Goal: Transaction & Acquisition: Purchase product/service

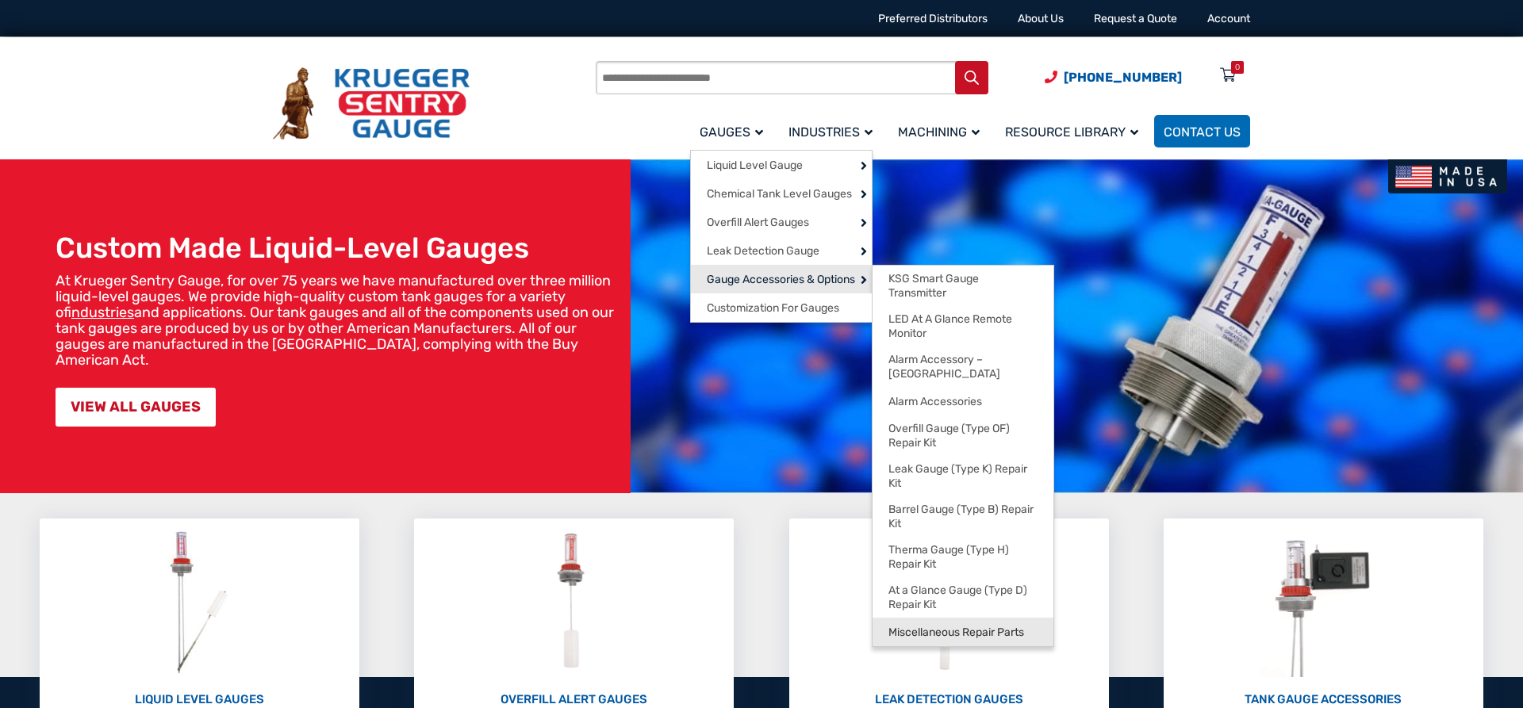
click at [969, 626] on span "Miscellaneous Repair Parts" at bounding box center [957, 633] width 136 height 14
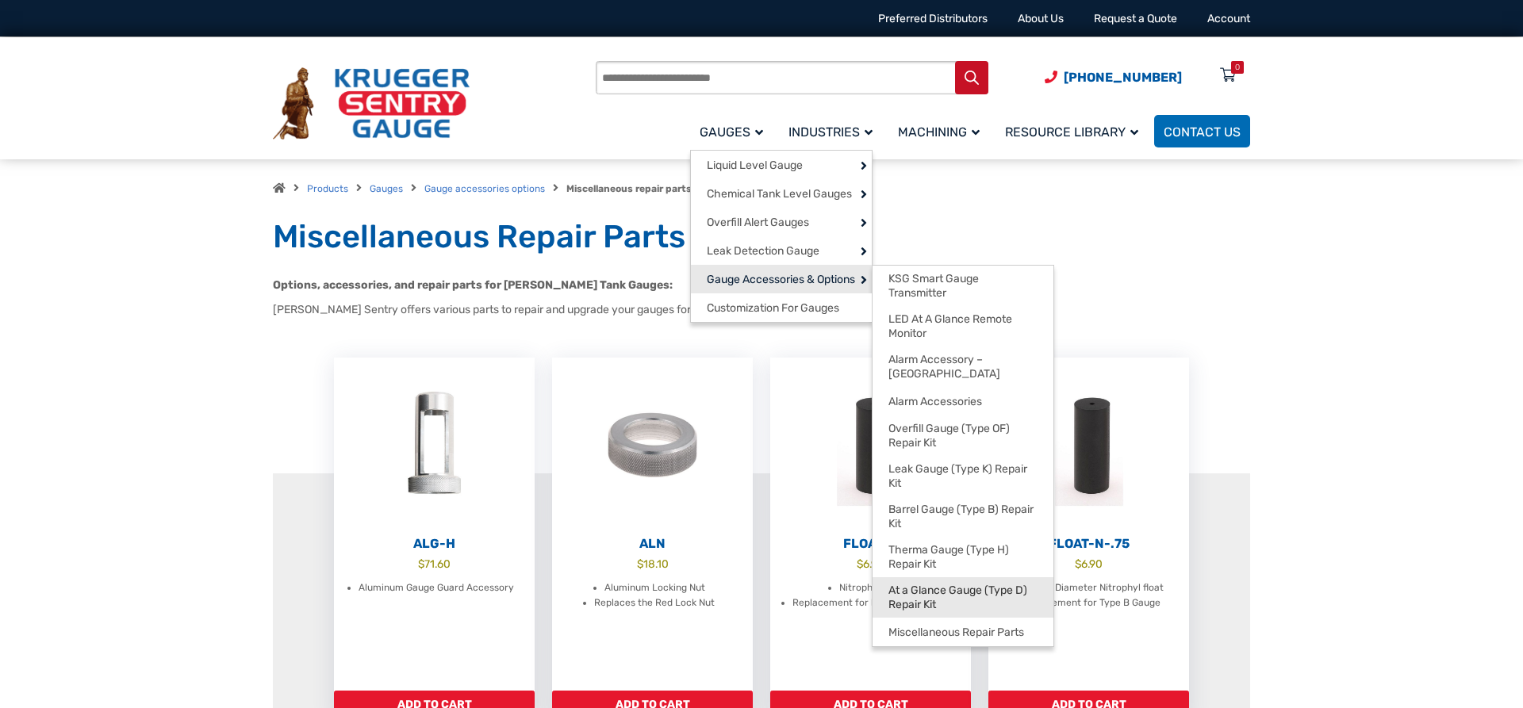
click at [958, 592] on span "At a Glance Gauge (Type D) Repair Kit" at bounding box center [963, 598] width 149 height 28
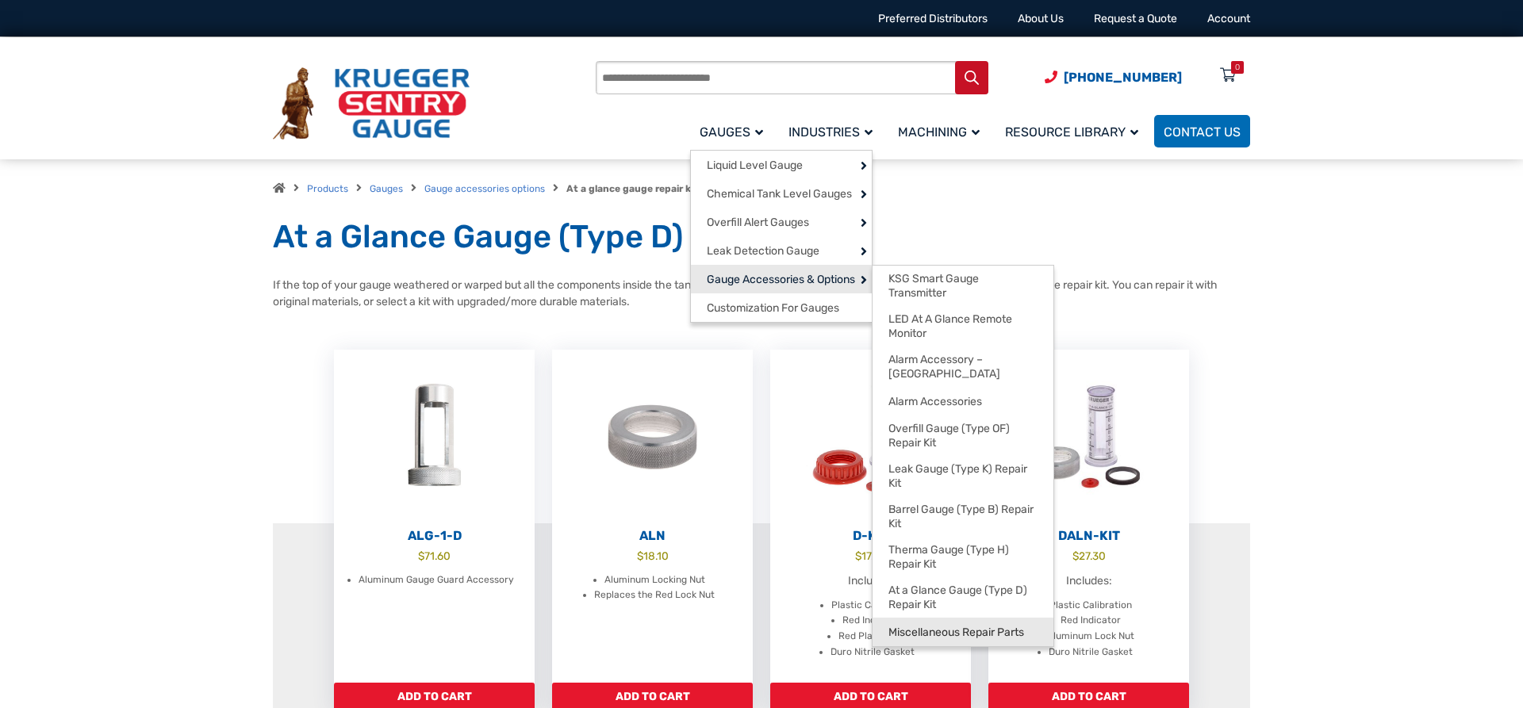
click at [951, 618] on link "Miscellaneous Repair Parts" at bounding box center [963, 632] width 181 height 29
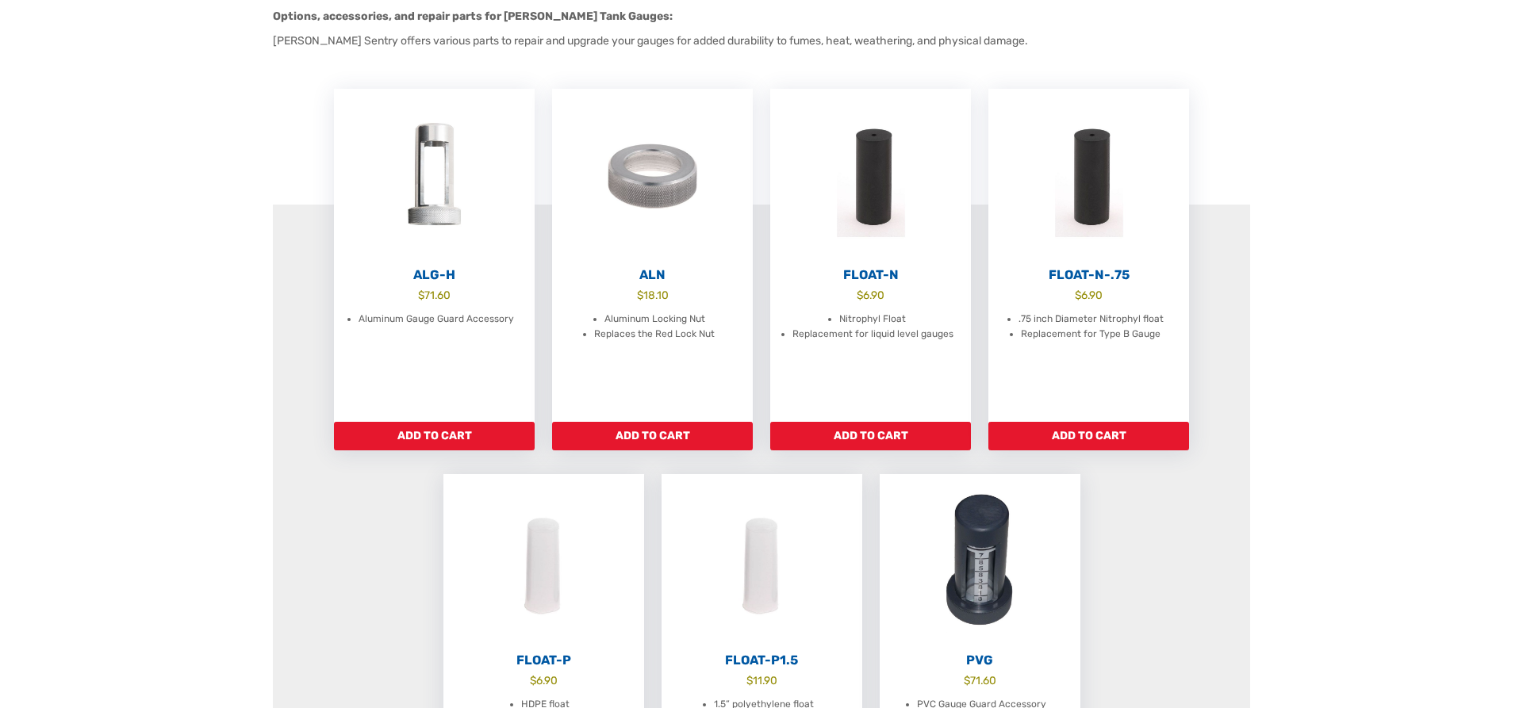
scroll to position [81, 0]
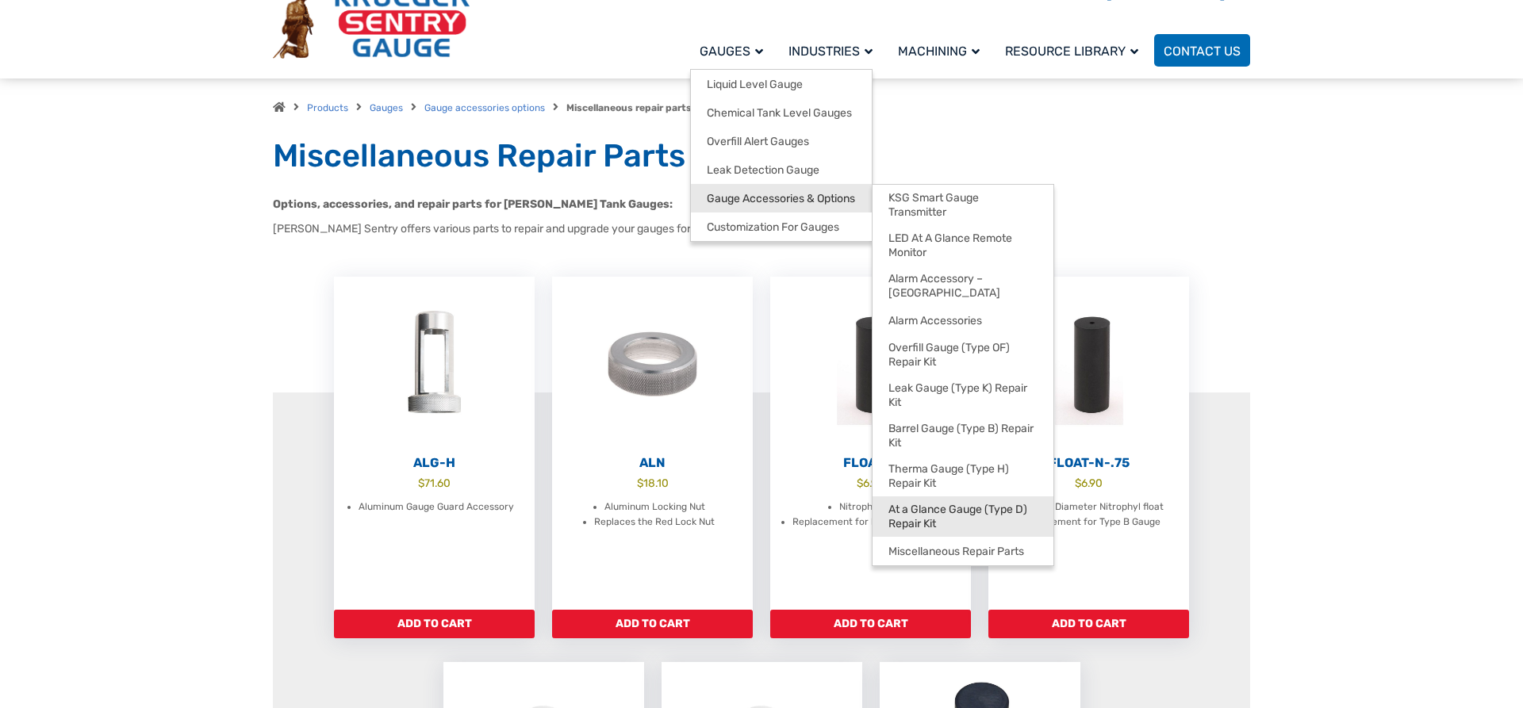
click at [1000, 503] on span "At a Glance Gauge (Type D) Repair Kit" at bounding box center [963, 517] width 149 height 28
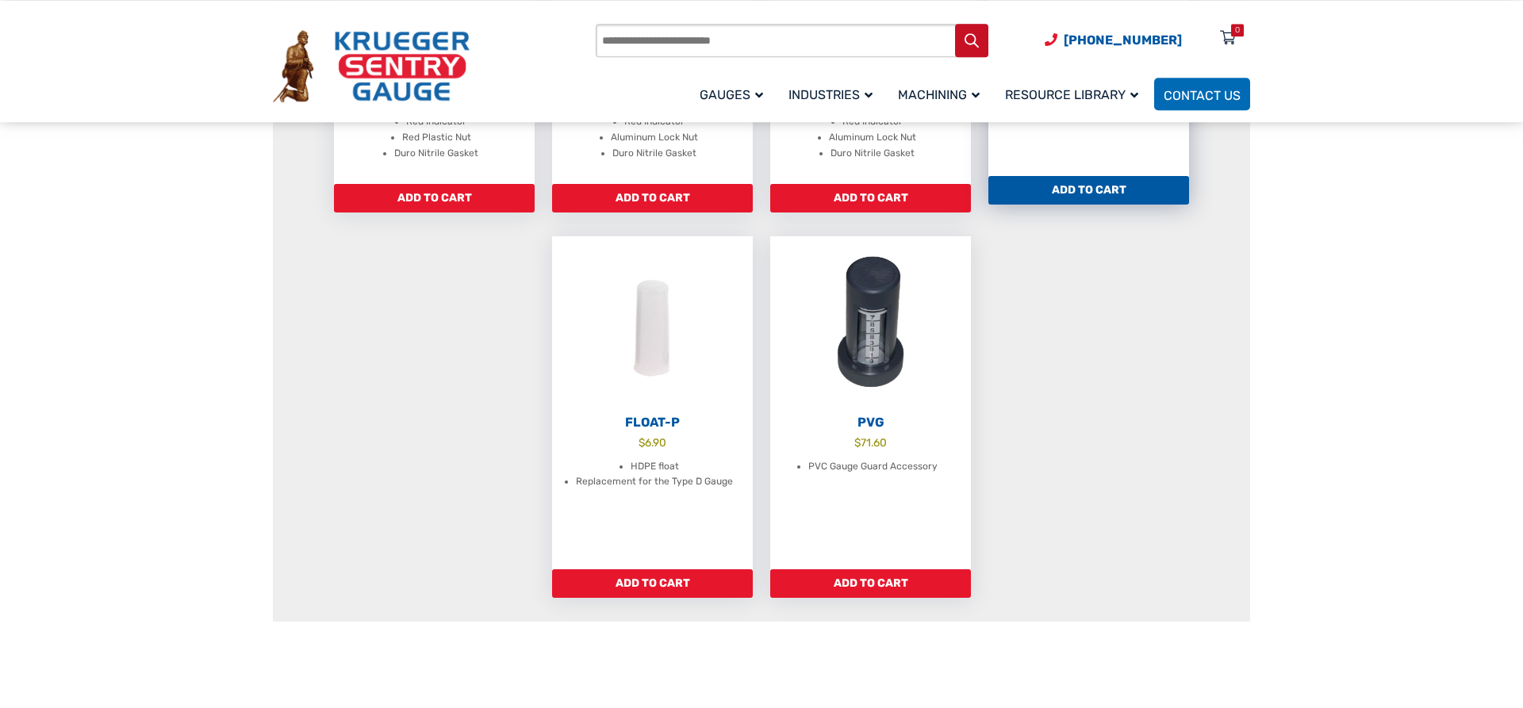
scroll to position [890, 0]
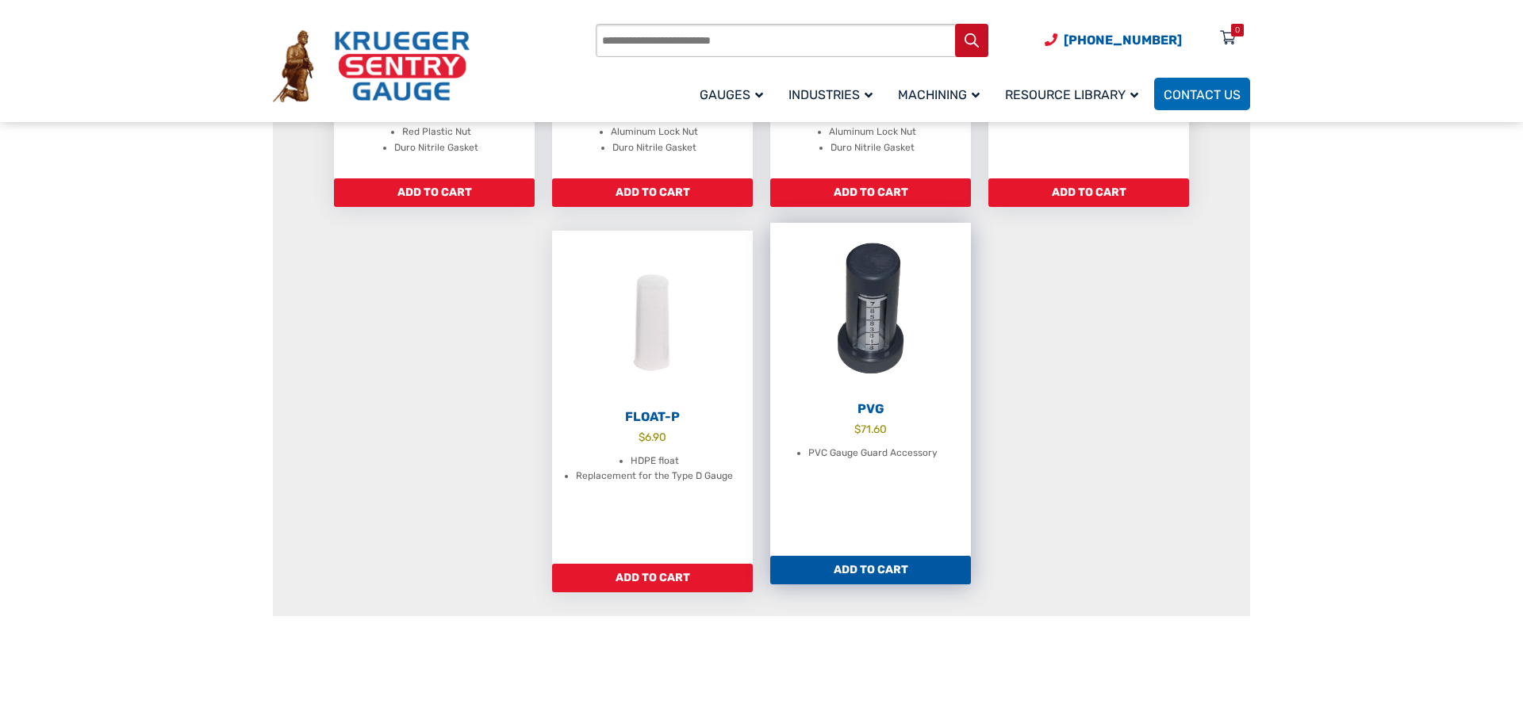
click at [863, 323] on img at bounding box center [870, 310] width 201 height 175
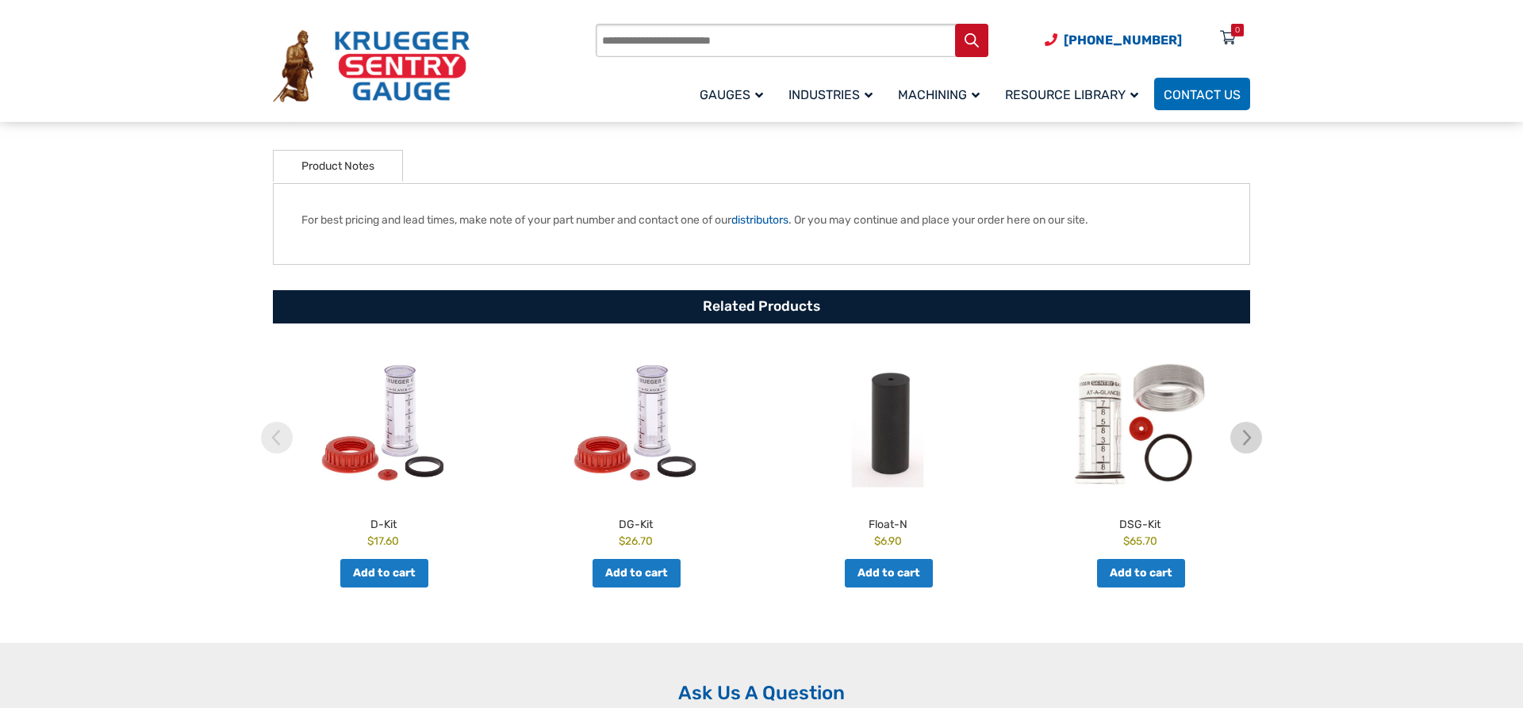
scroll to position [647, 0]
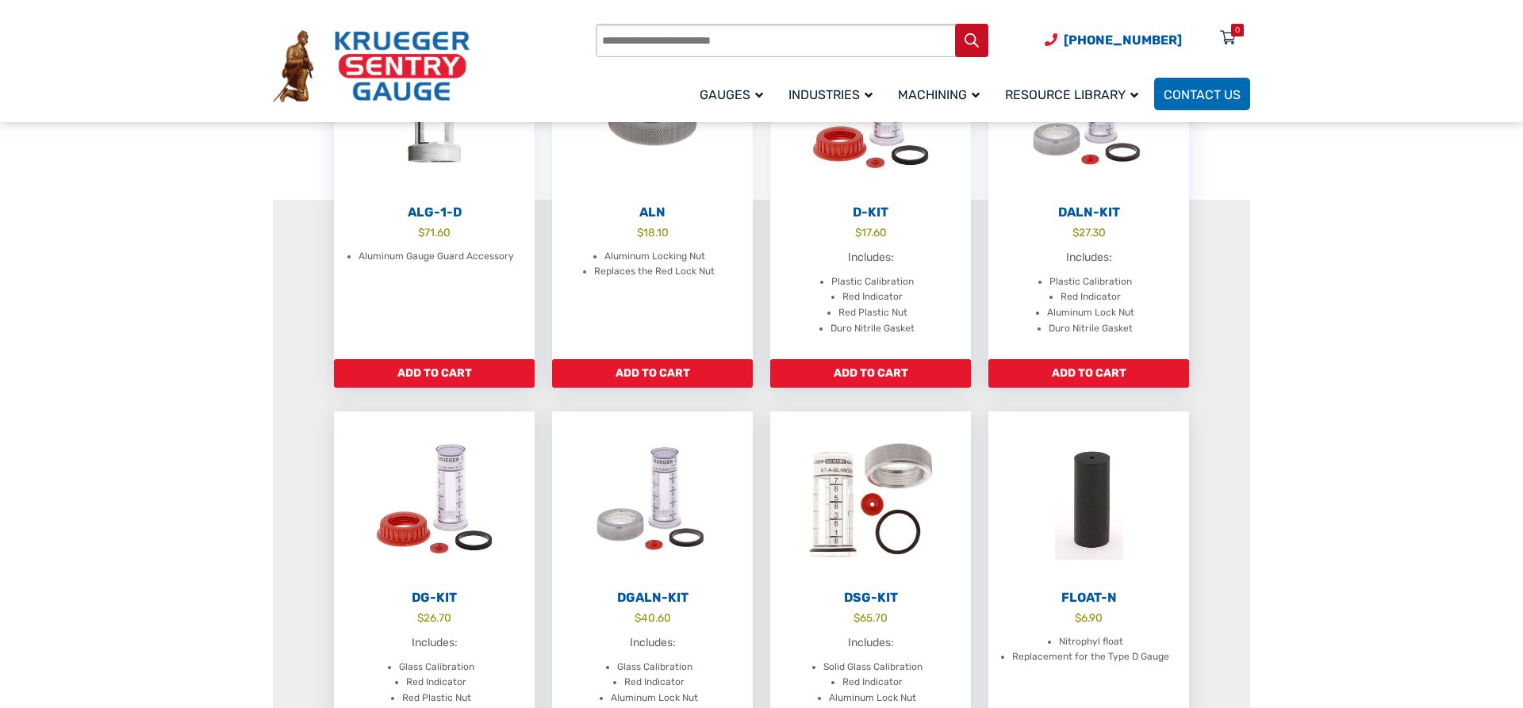
scroll to position [243, 0]
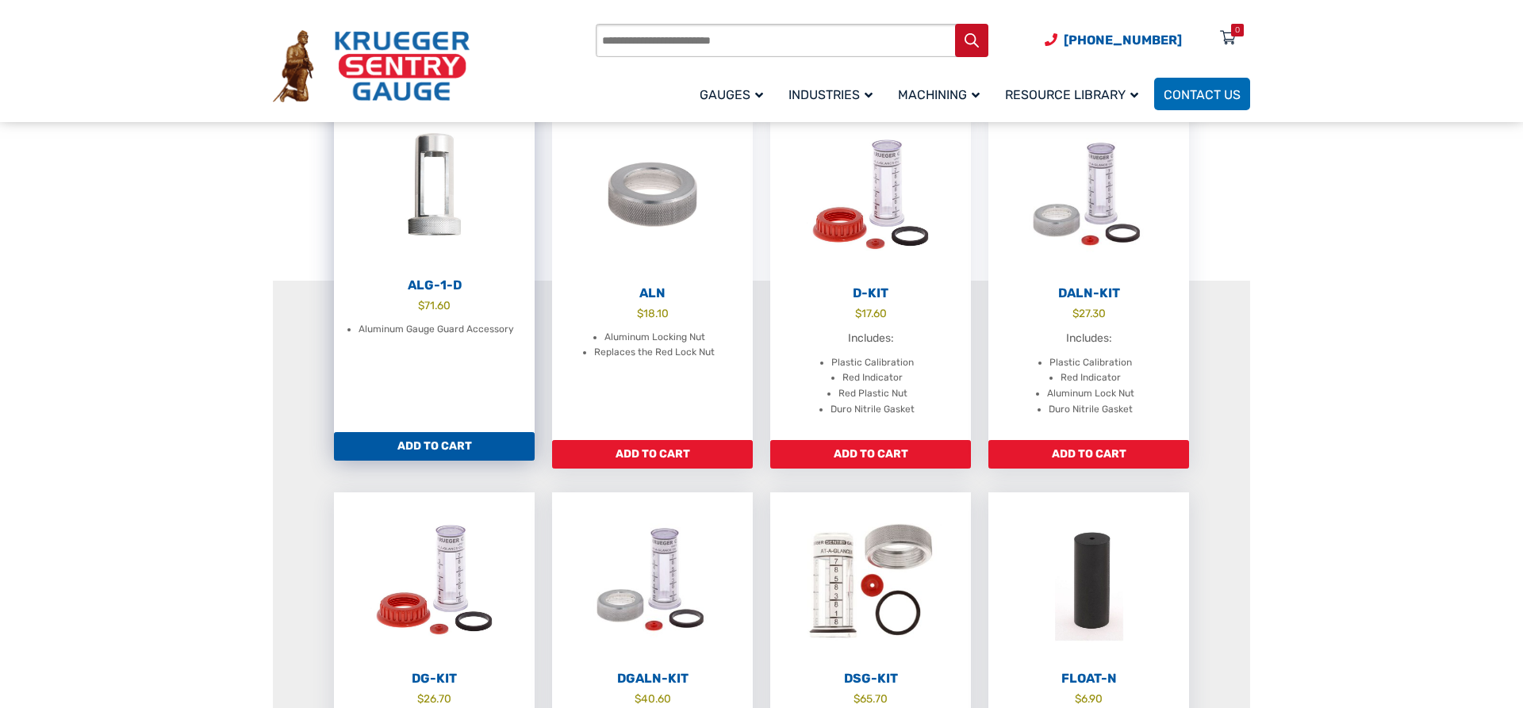
click at [428, 244] on img at bounding box center [434, 186] width 201 height 175
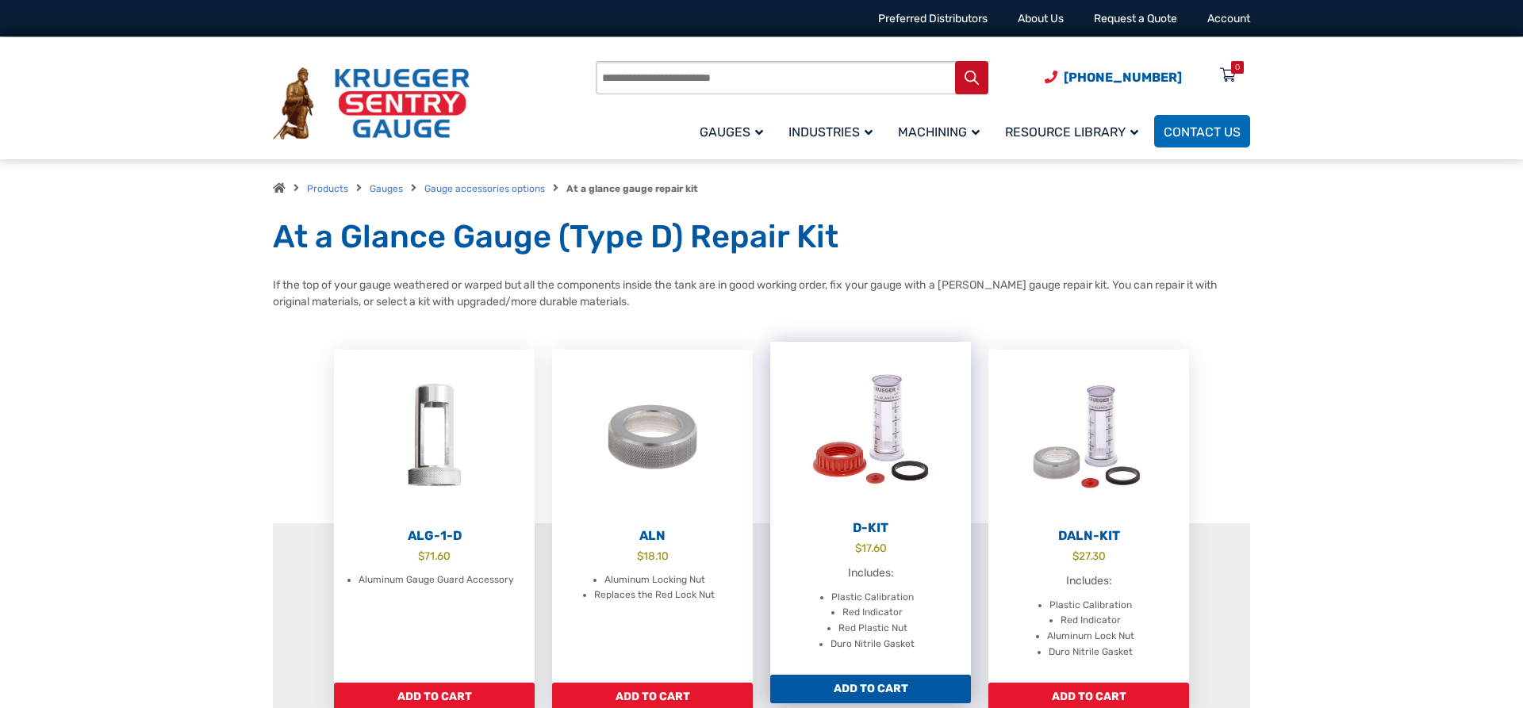
click at [865, 536] on link "D-Kit $ 17.60 Includes: Plastic Calibration Red Indicator Red Plastic Nut Duro …" at bounding box center [870, 508] width 201 height 333
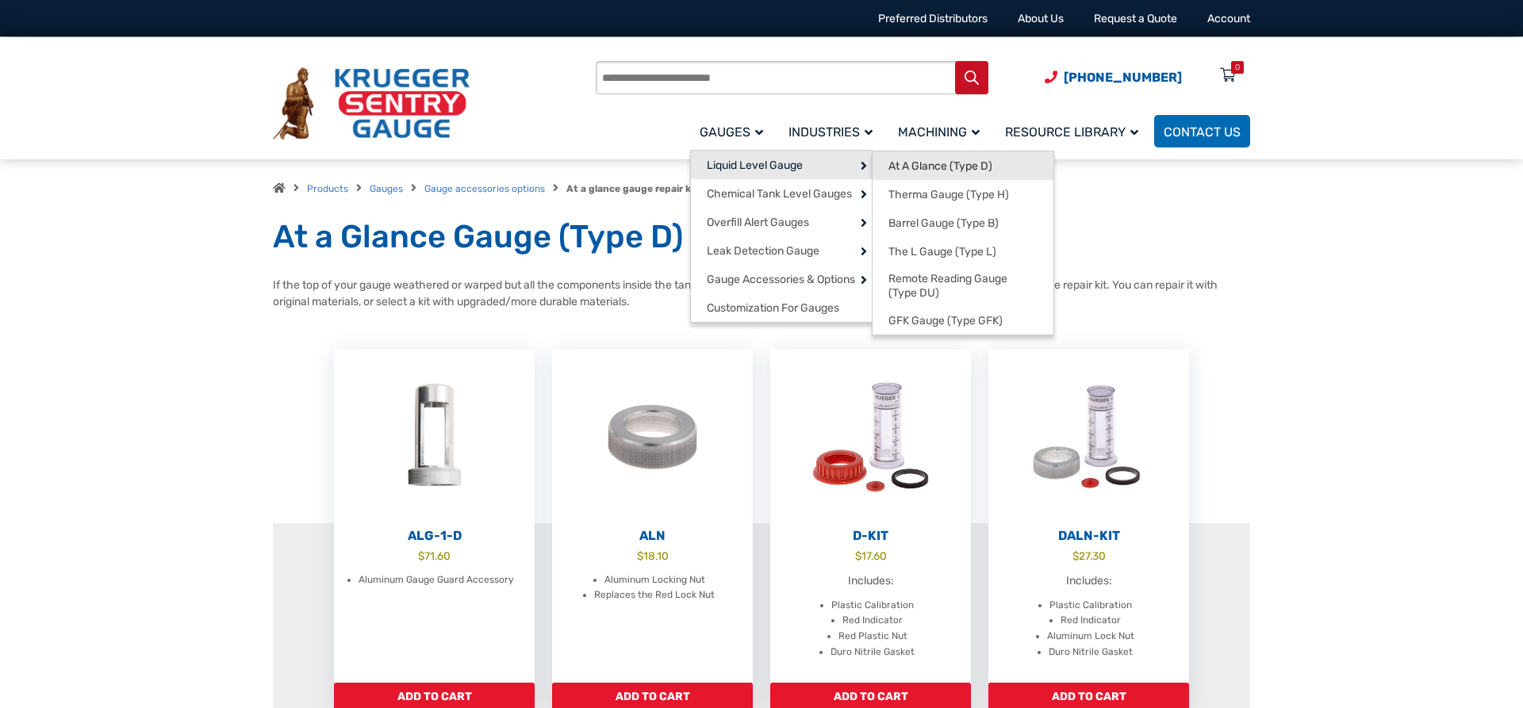
click at [983, 171] on span "At A Glance (Type D)" at bounding box center [941, 166] width 104 height 14
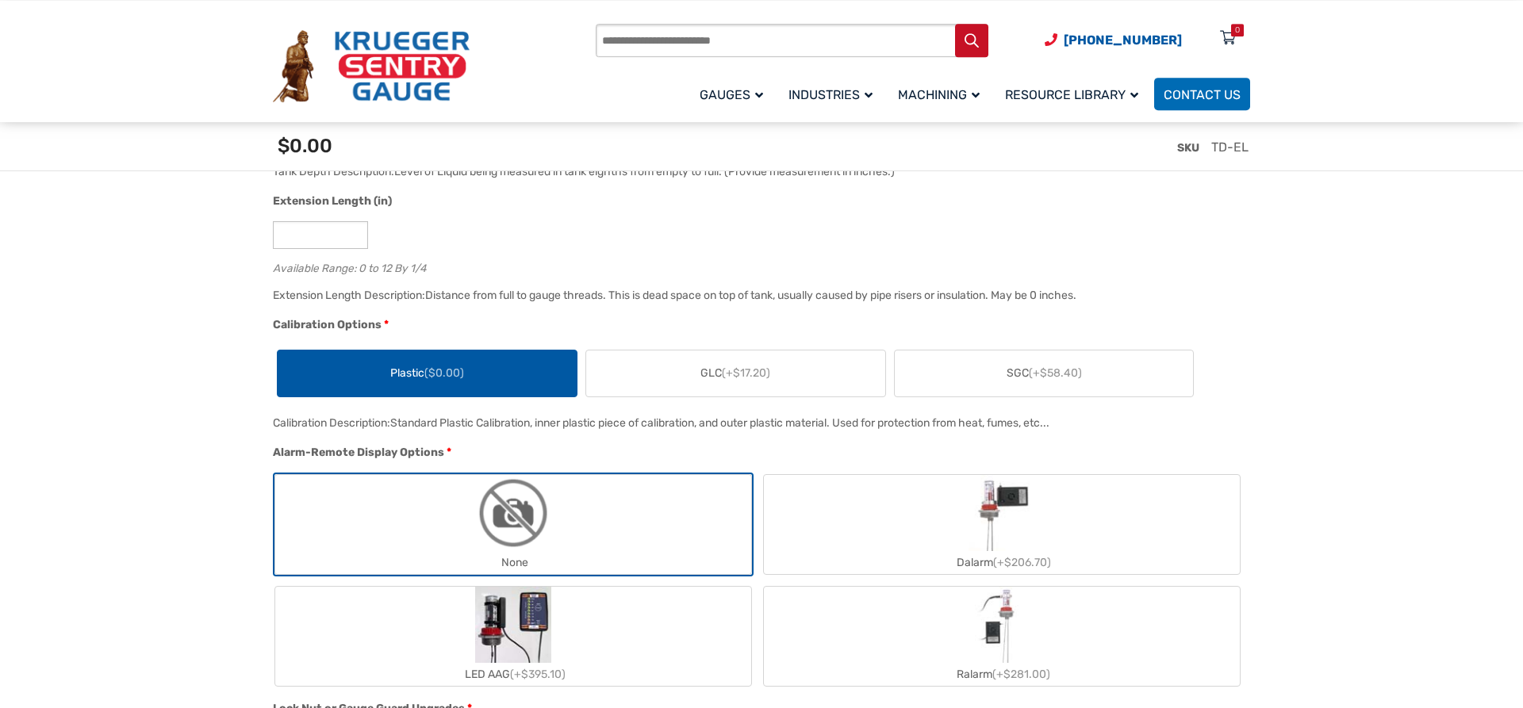
scroll to position [1133, 0]
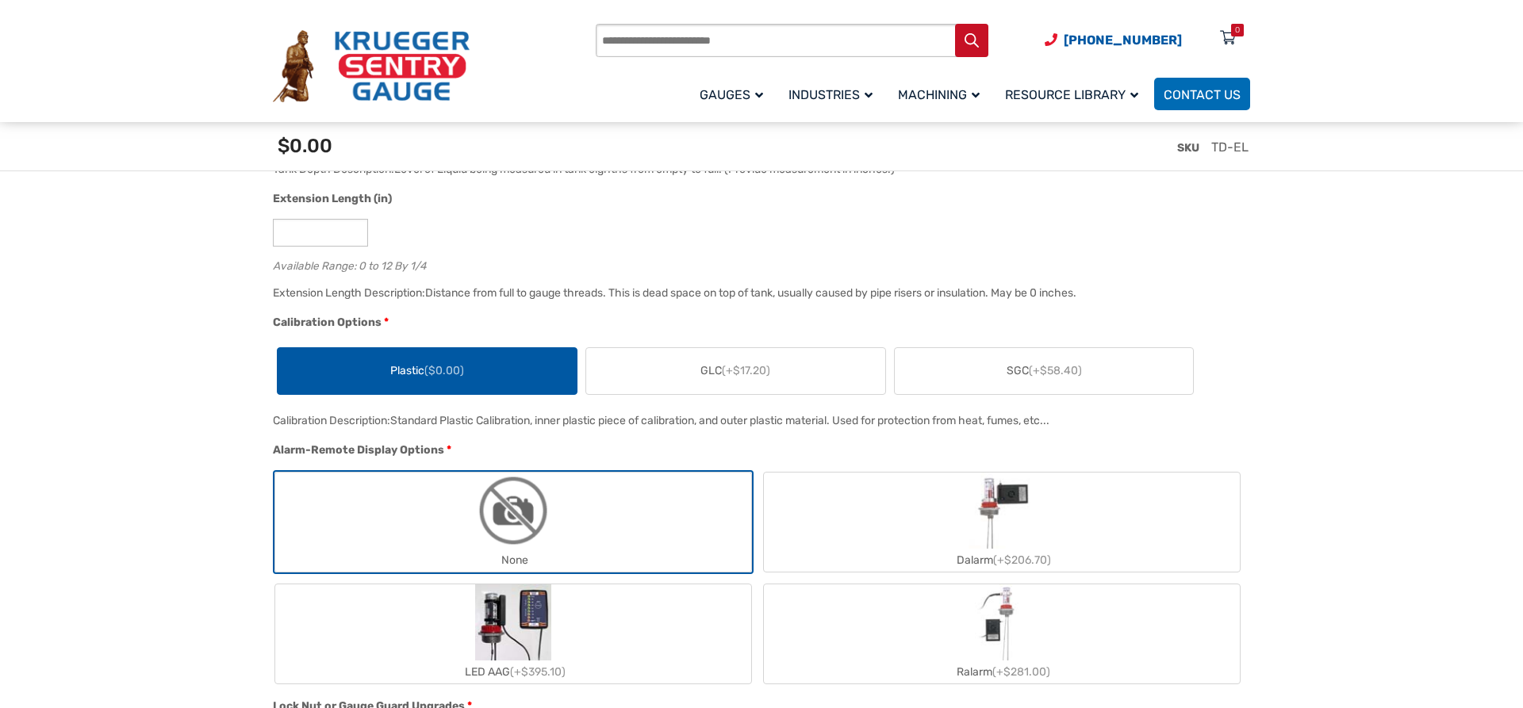
click at [1065, 385] on label "SGC (+$58.40)" at bounding box center [1044, 371] width 299 height 46
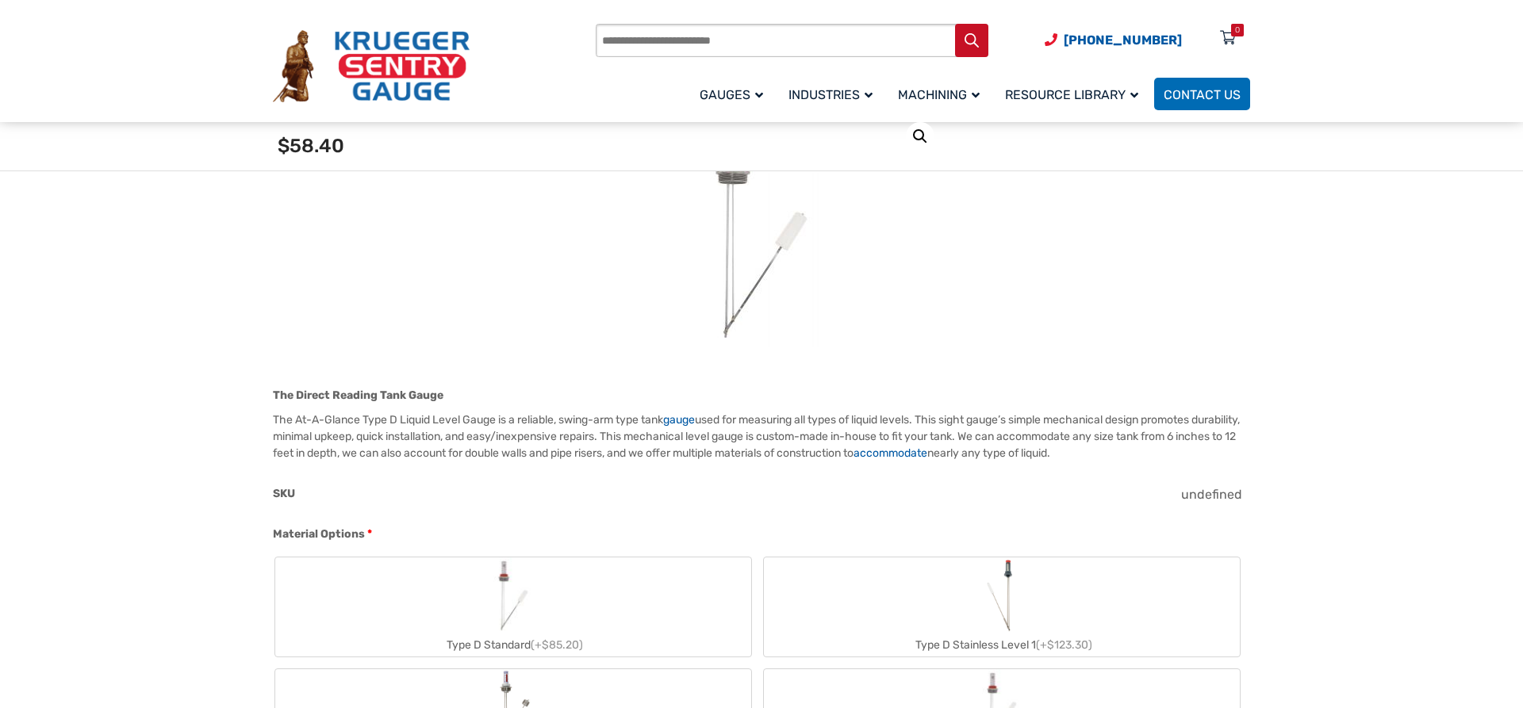
scroll to position [0, 0]
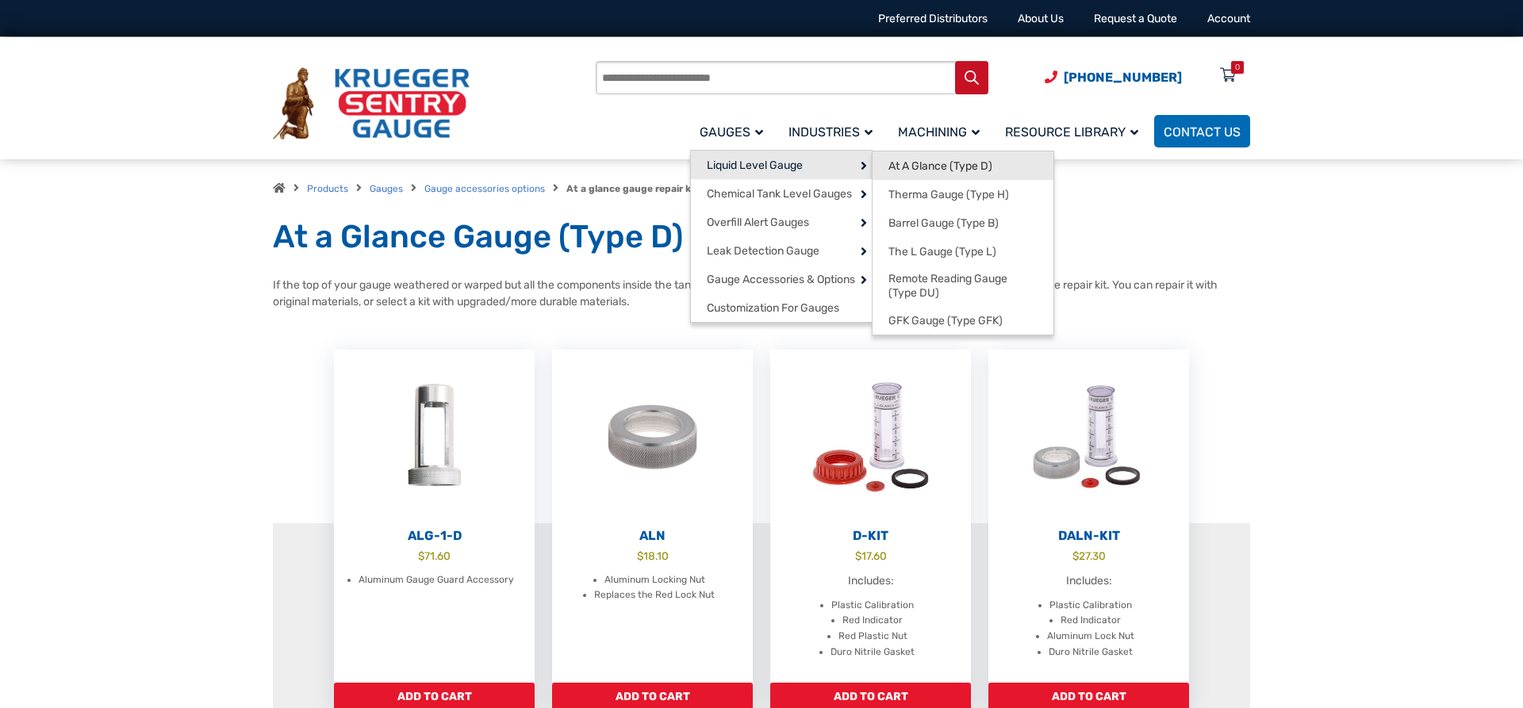
click at [953, 169] on span "At A Glance (Type D)" at bounding box center [941, 166] width 104 height 14
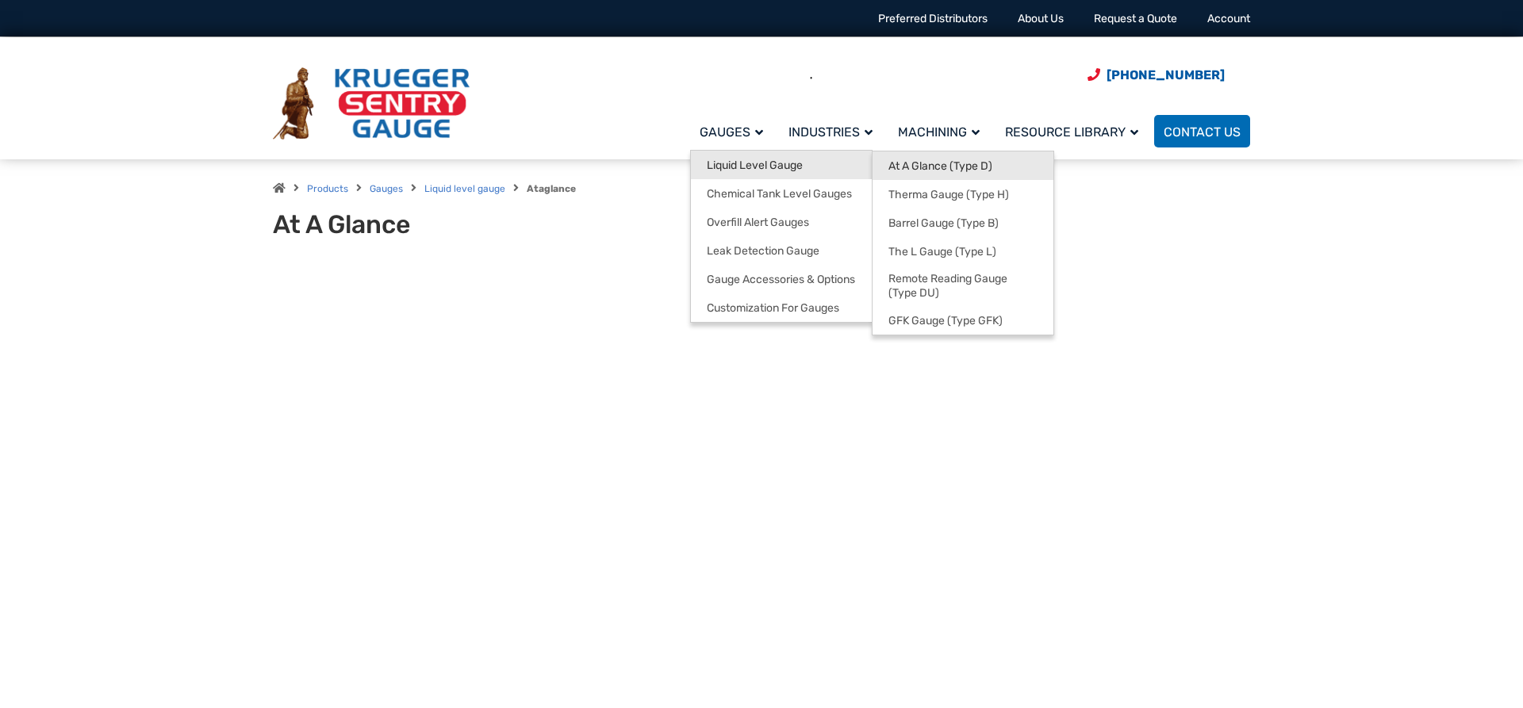
click at [902, 160] on span "At A Glance (Type D)" at bounding box center [941, 166] width 104 height 14
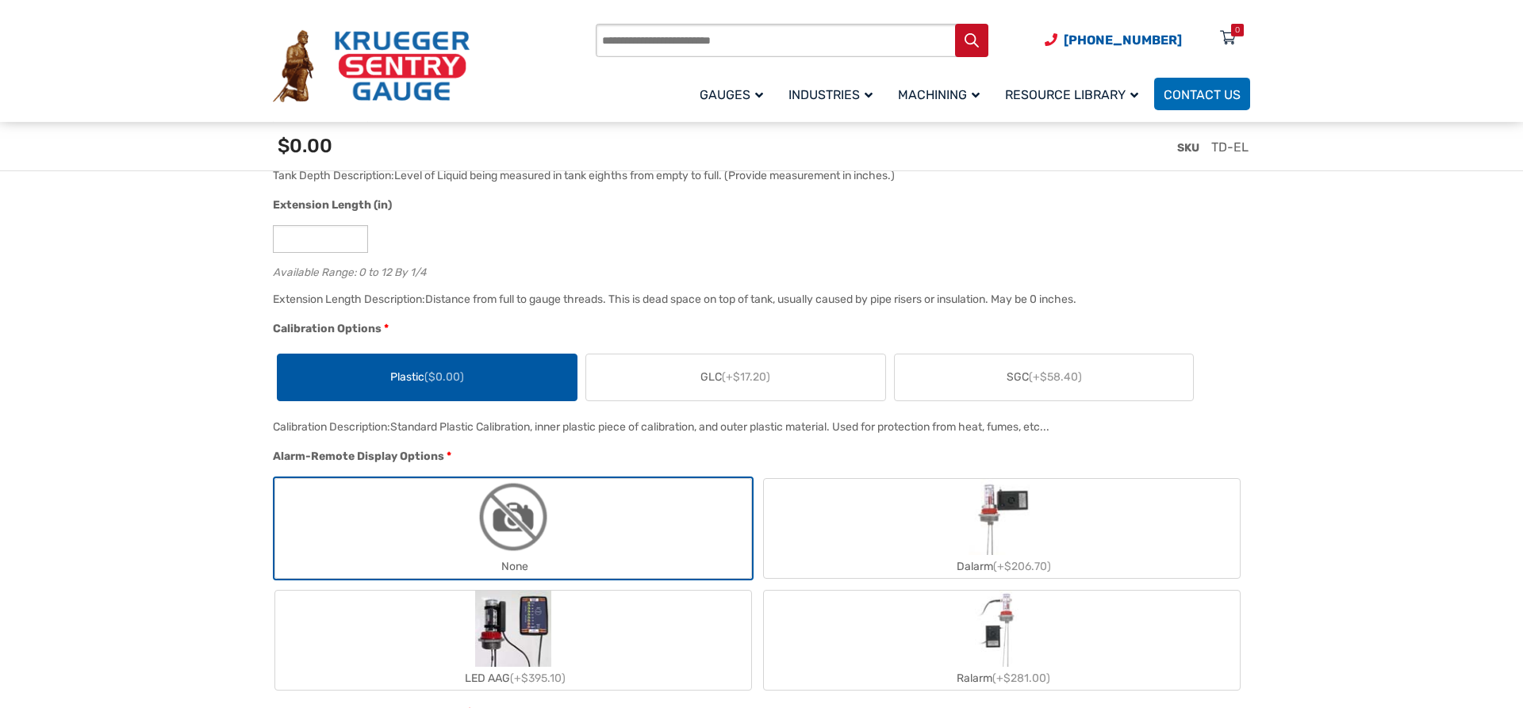
scroll to position [1133, 0]
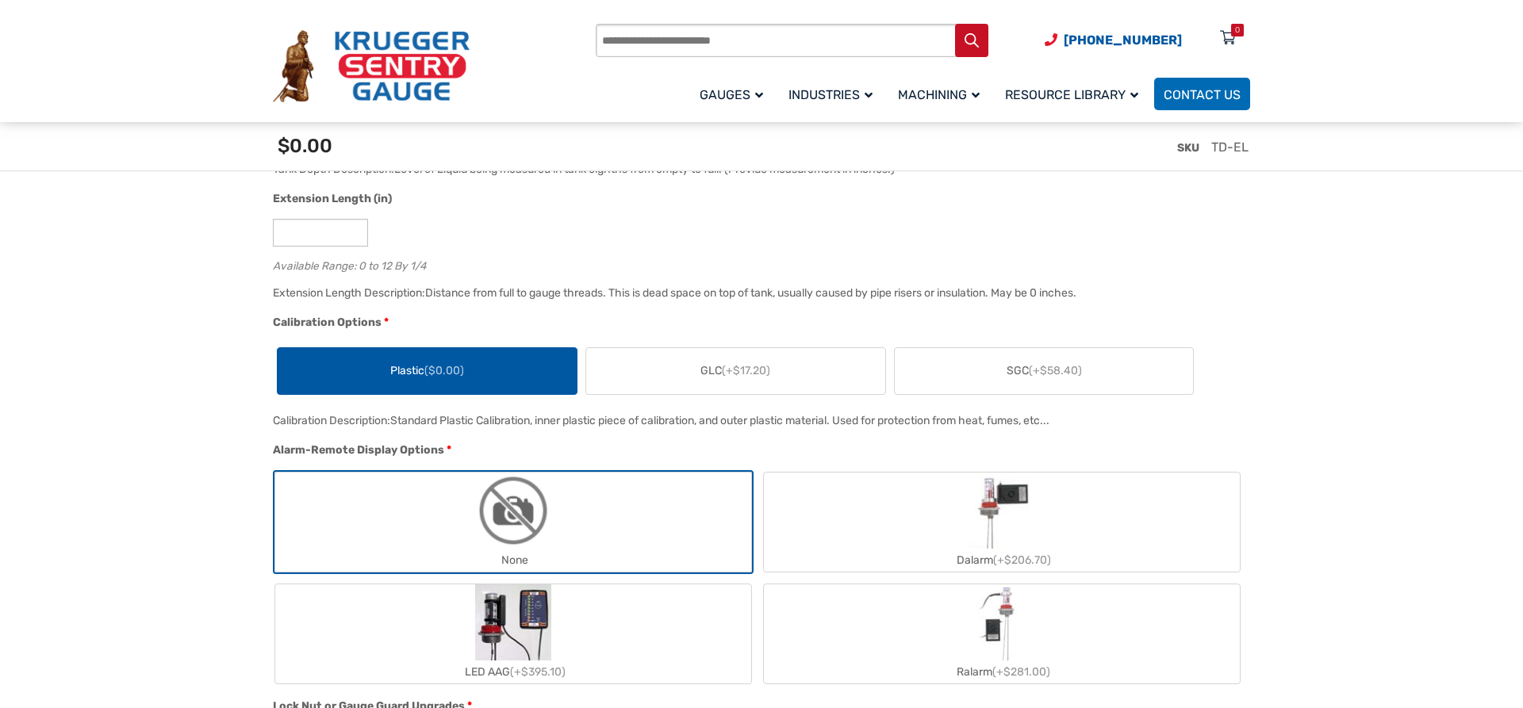
click at [1086, 371] on label "SGC (+$58.40)" at bounding box center [1044, 371] width 299 height 46
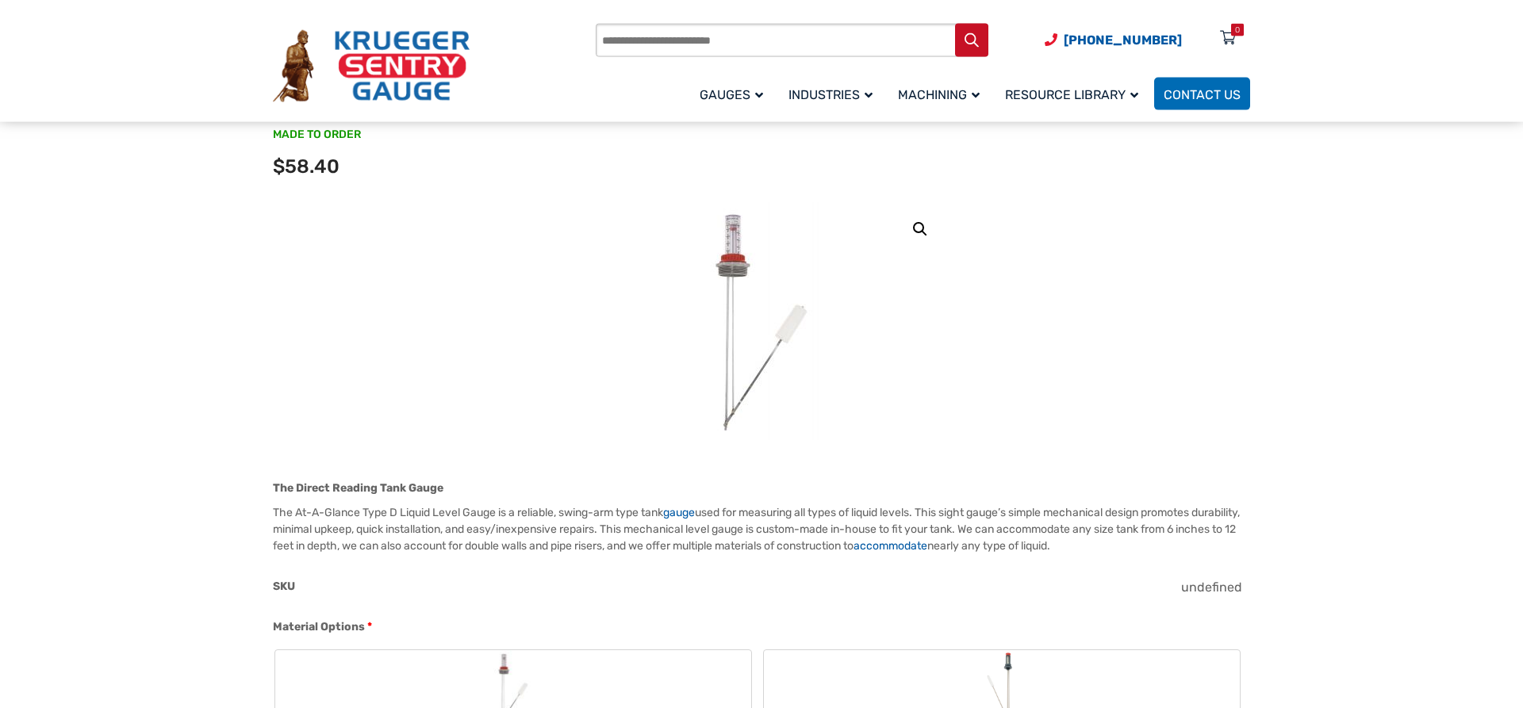
scroll to position [324, 0]
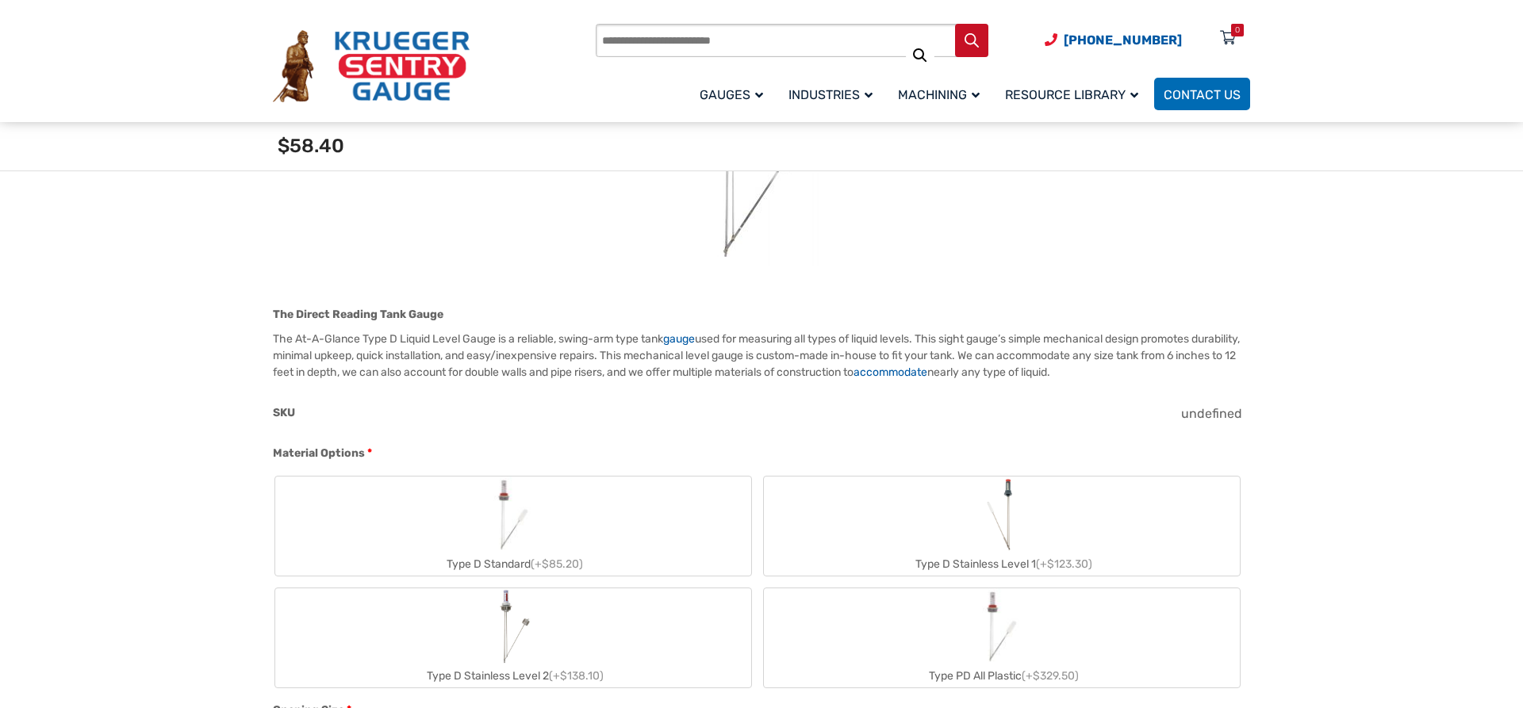
click at [1069, 551] on label "Type D Stainless Level 1 (+$123.30)" at bounding box center [1002, 526] width 476 height 99
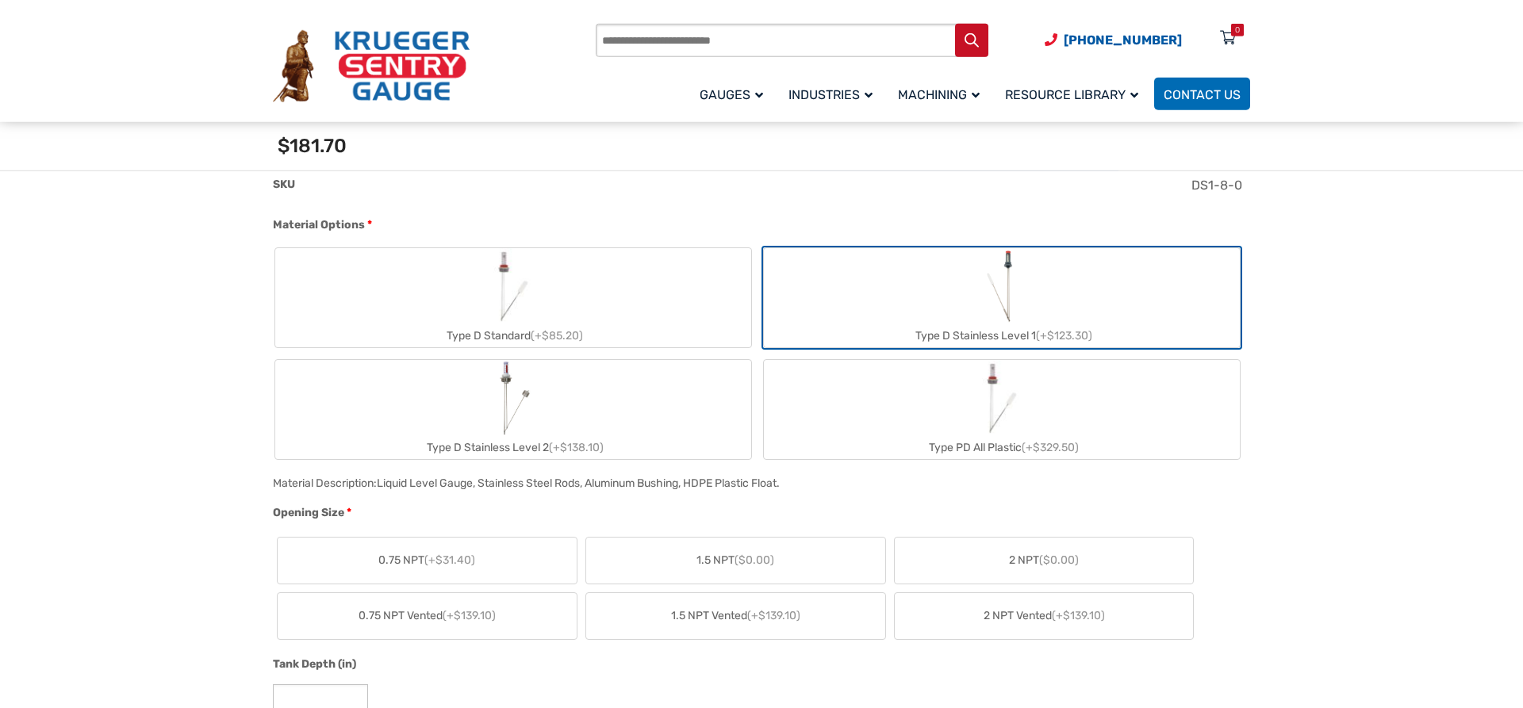
scroll to position [566, 0]
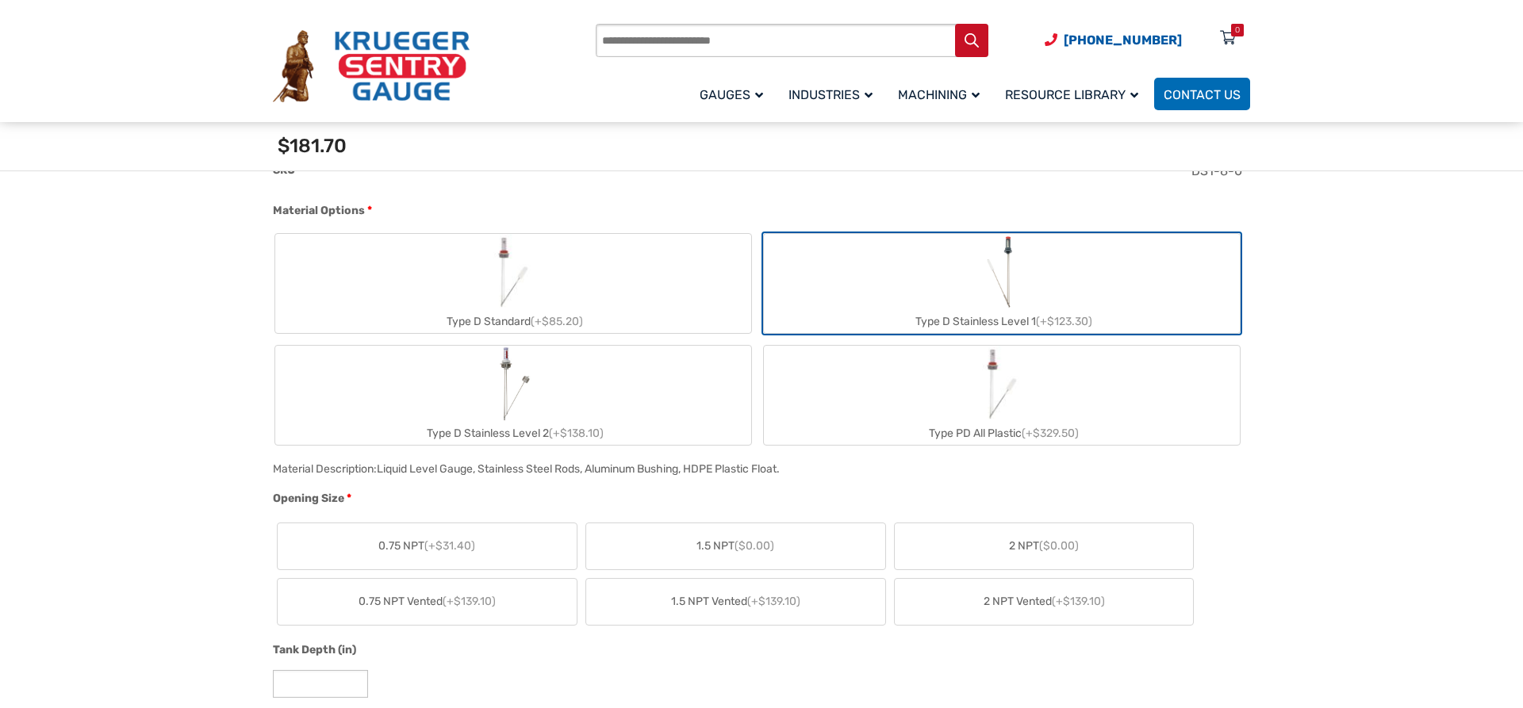
click at [945, 407] on label "Type PD All Plastic (+$329.50)" at bounding box center [1002, 395] width 476 height 99
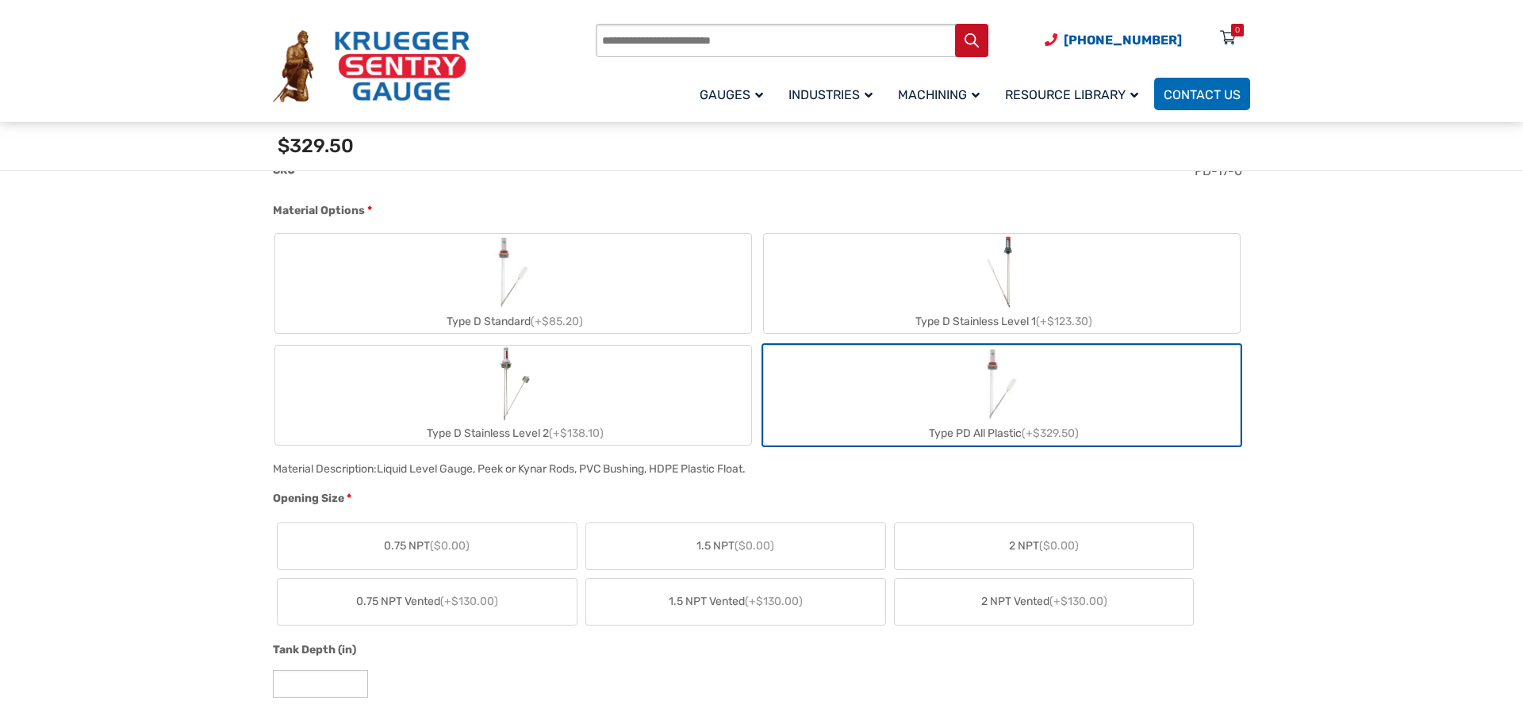
click at [675, 400] on label "Type D Stainless Level 2 (+$138.10)" at bounding box center [513, 395] width 476 height 99
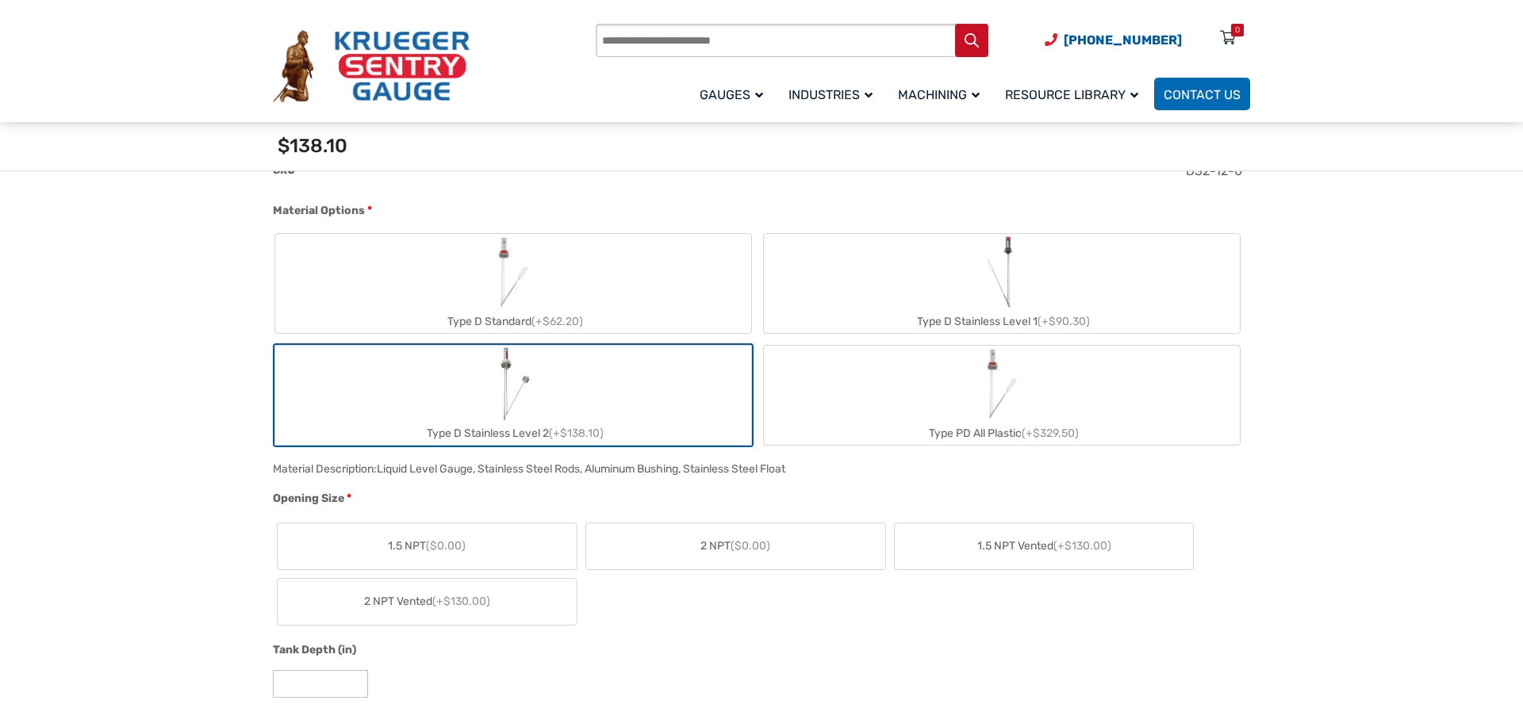
click at [632, 310] on div "Type D Standard (+$62.20)" at bounding box center [513, 321] width 476 height 23
type input "*"
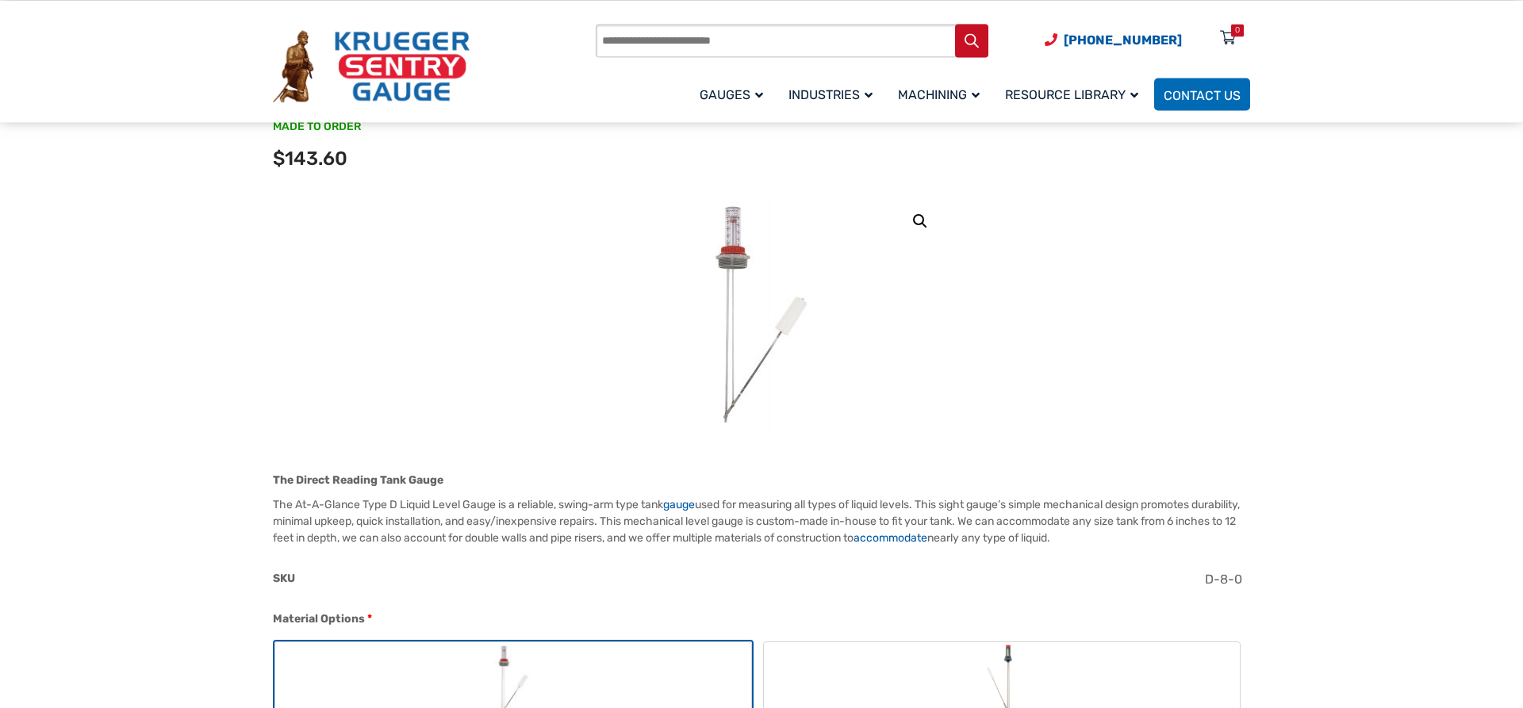
scroll to position [81, 0]
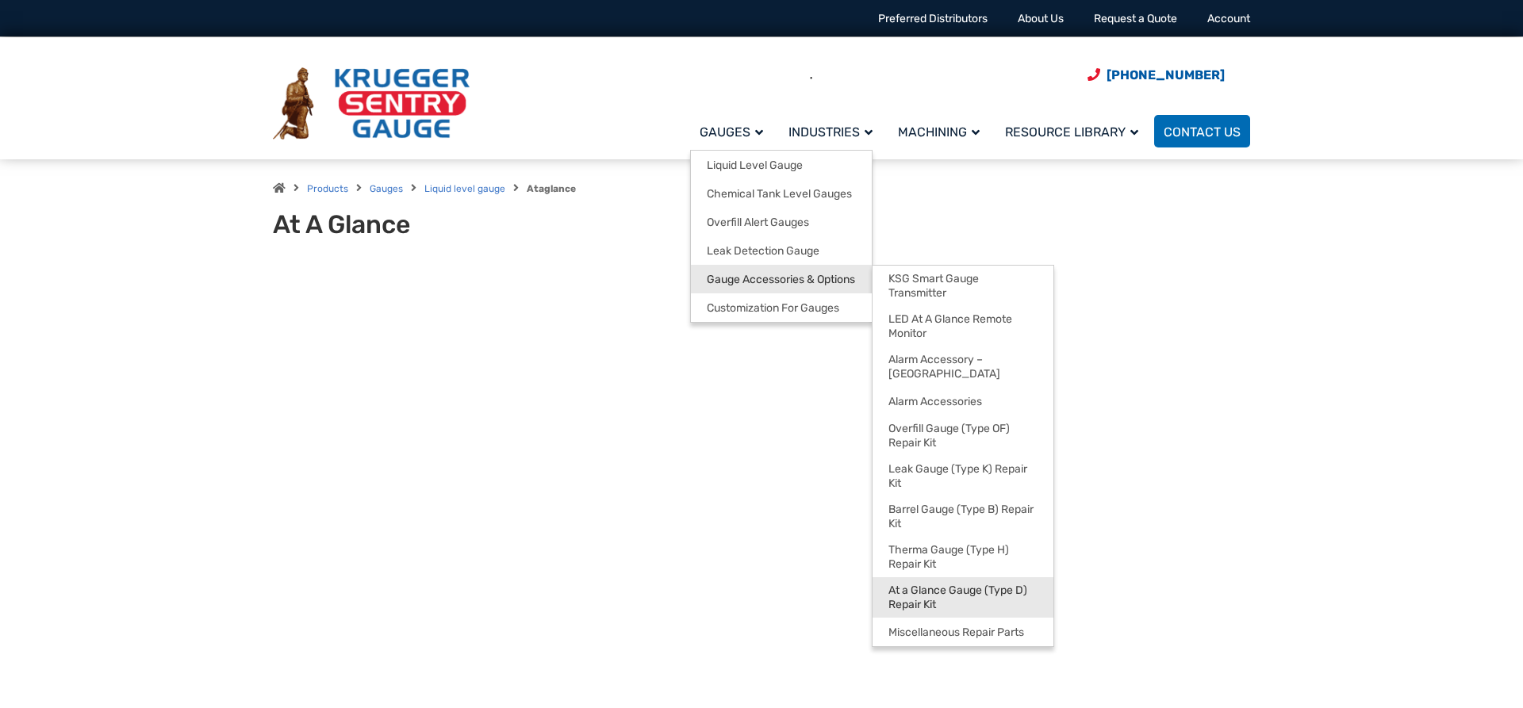
click at [935, 593] on span "At a Glance Gauge (Type D) Repair Kit" at bounding box center [963, 598] width 149 height 28
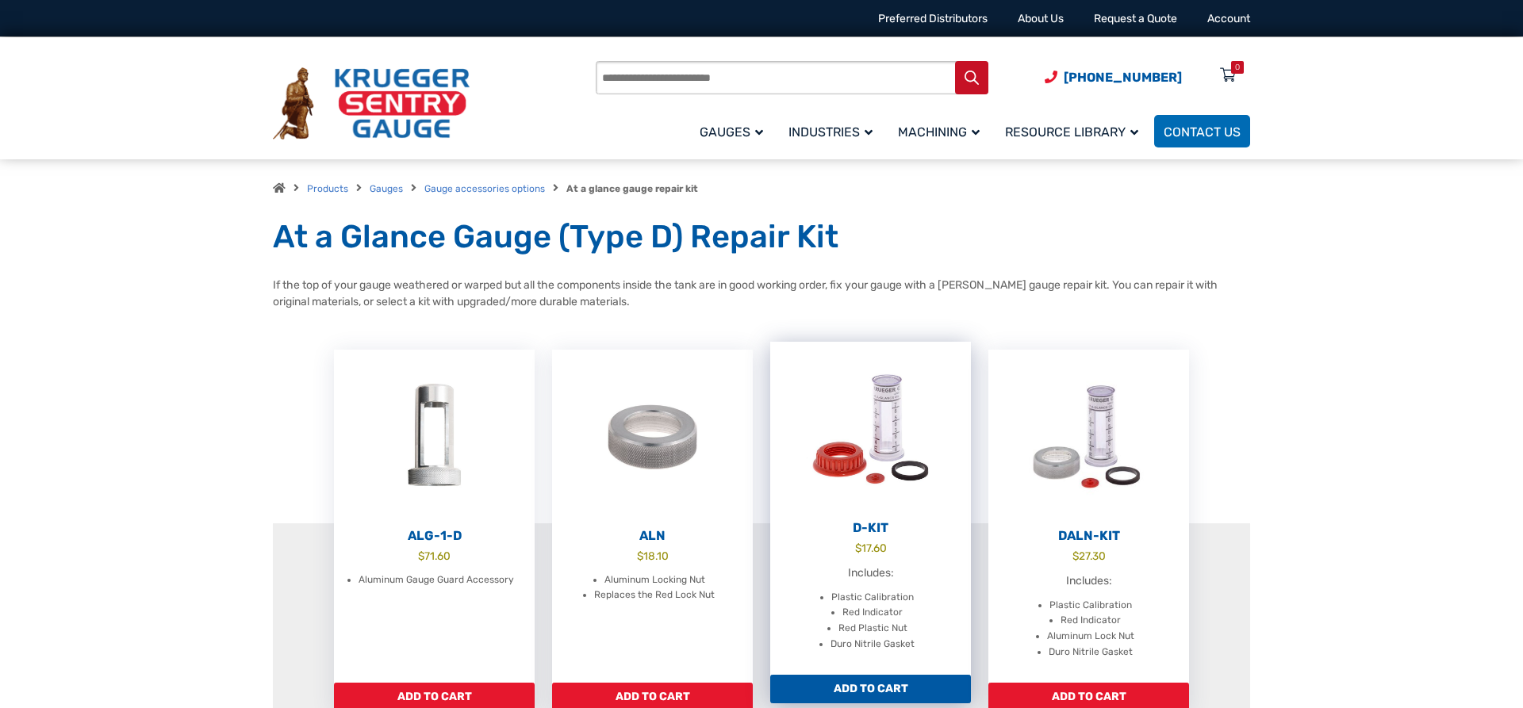
click at [870, 440] on img at bounding box center [870, 429] width 201 height 175
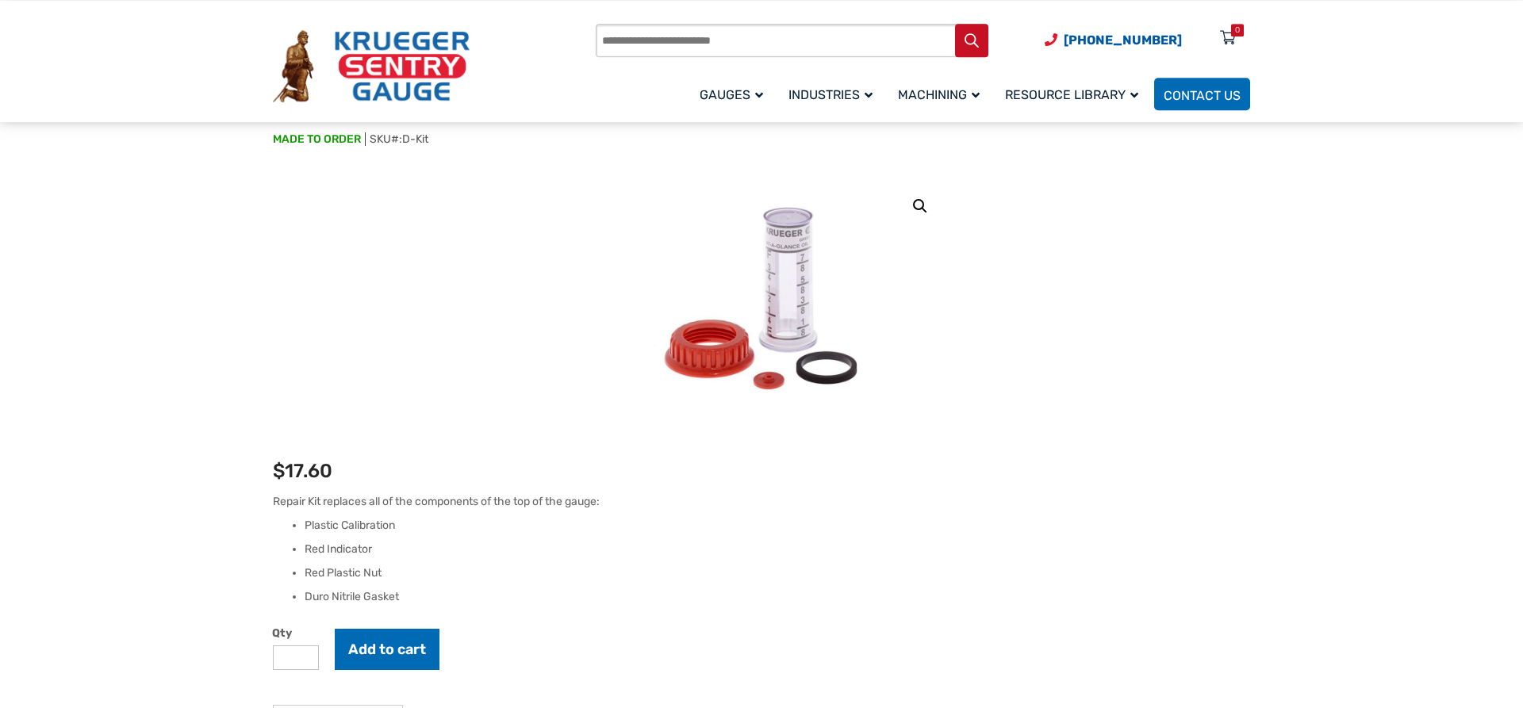
scroll to position [162, 0]
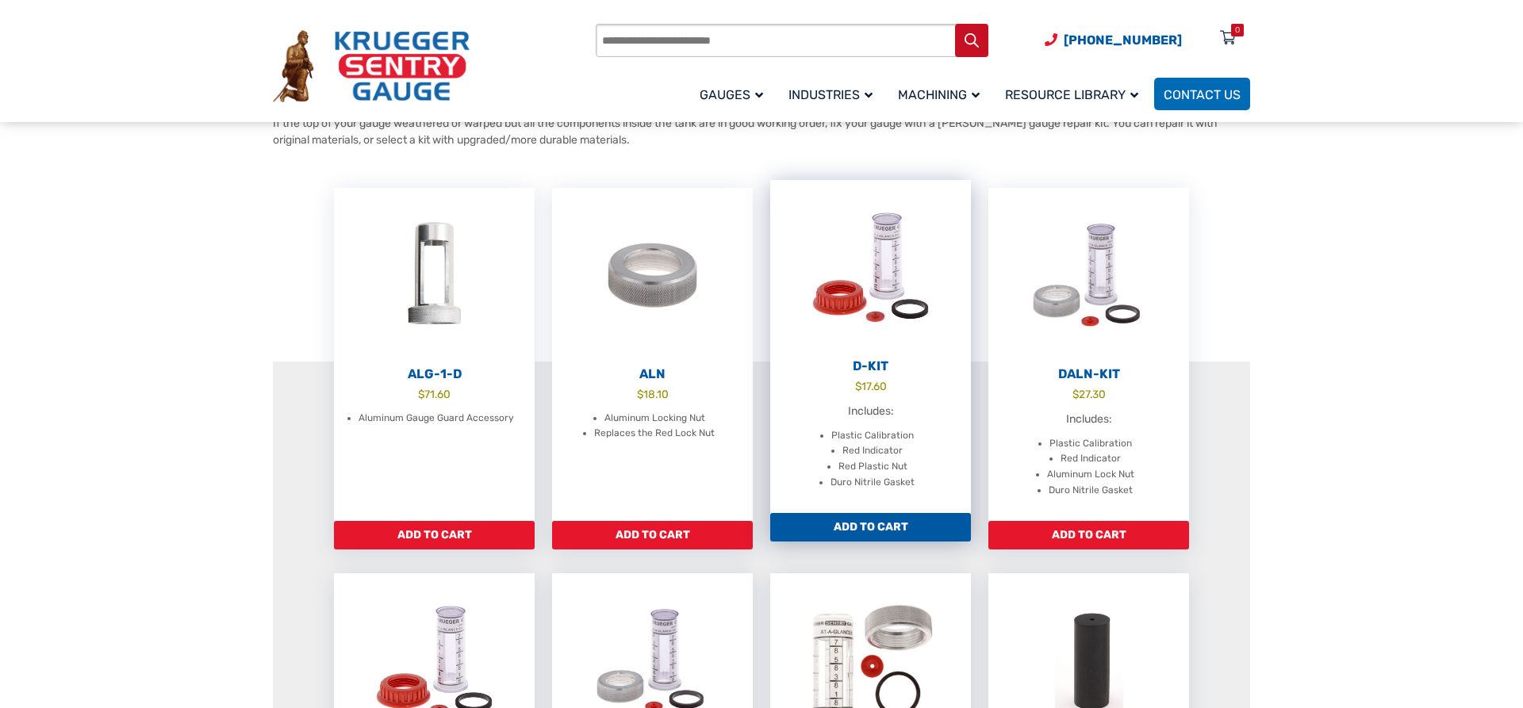
scroll to position [324, 0]
